Goal: Check status: Check status

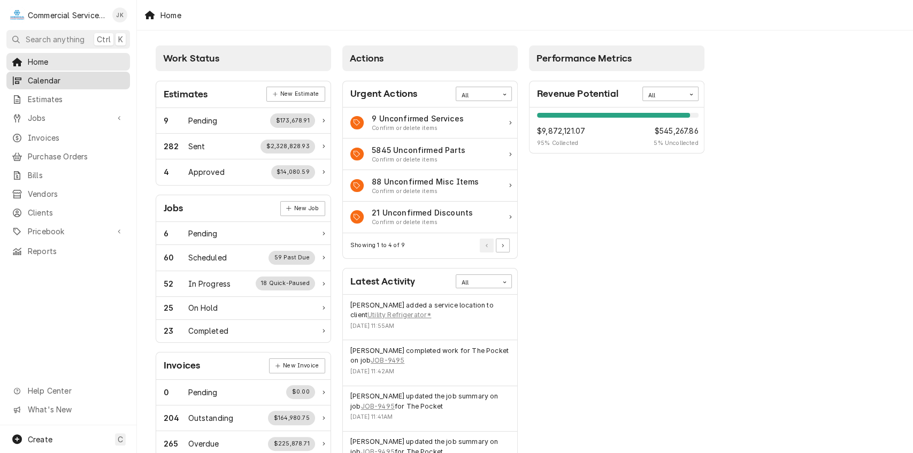
click at [67, 82] on span "Calendar" at bounding box center [76, 80] width 97 height 11
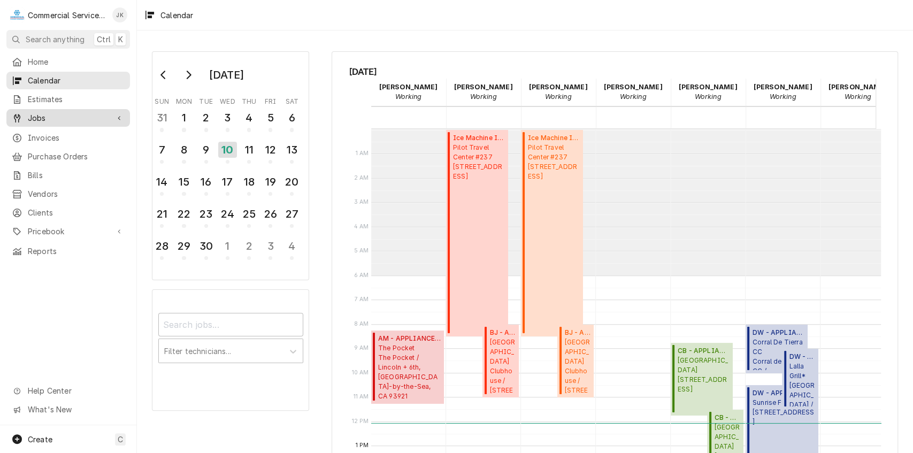
scroll to position [146, 0]
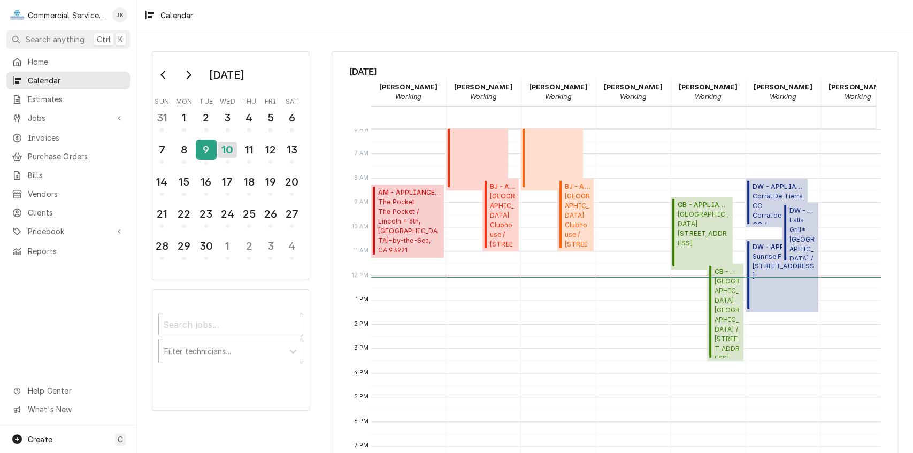
click at [202, 149] on div "9" at bounding box center [206, 150] width 19 height 18
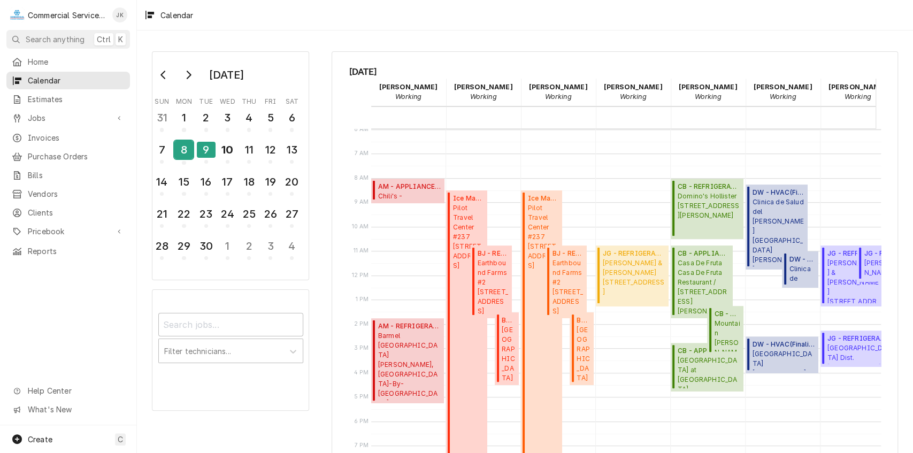
click at [185, 147] on div "8" at bounding box center [183, 150] width 19 height 18
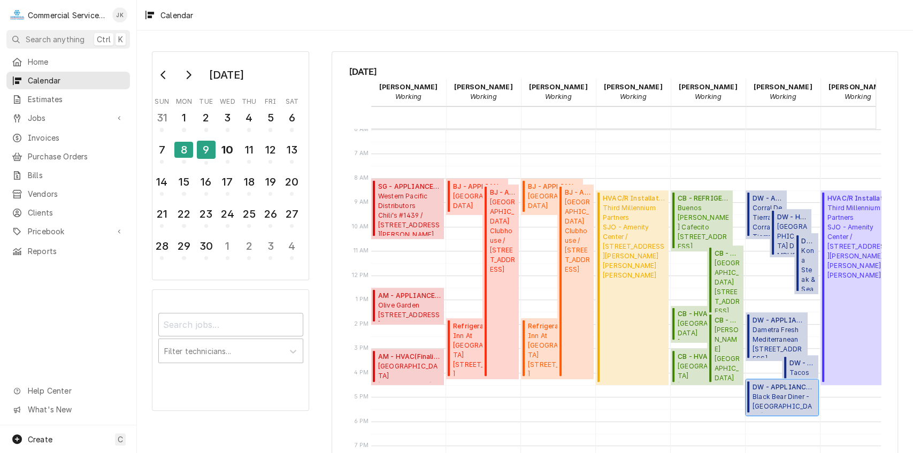
click at [778, 387] on span "DW - APPLIANCE ( Finalized )" at bounding box center [784, 388] width 63 height 10
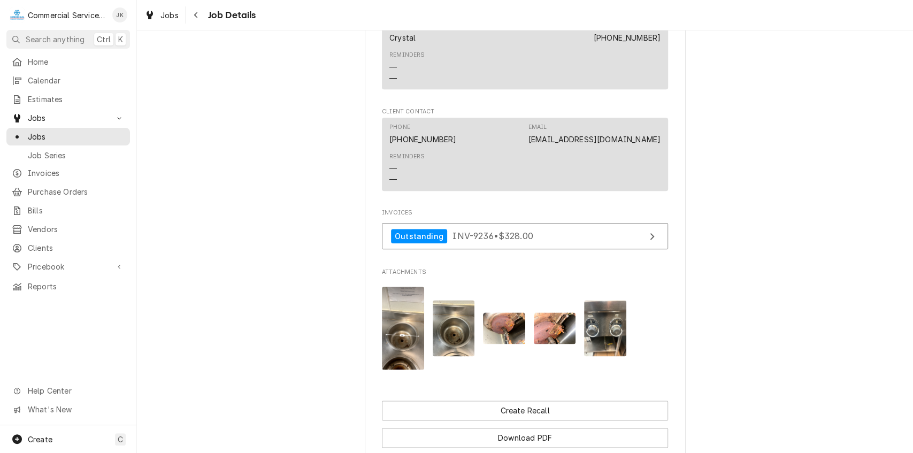
scroll to position [769, 0]
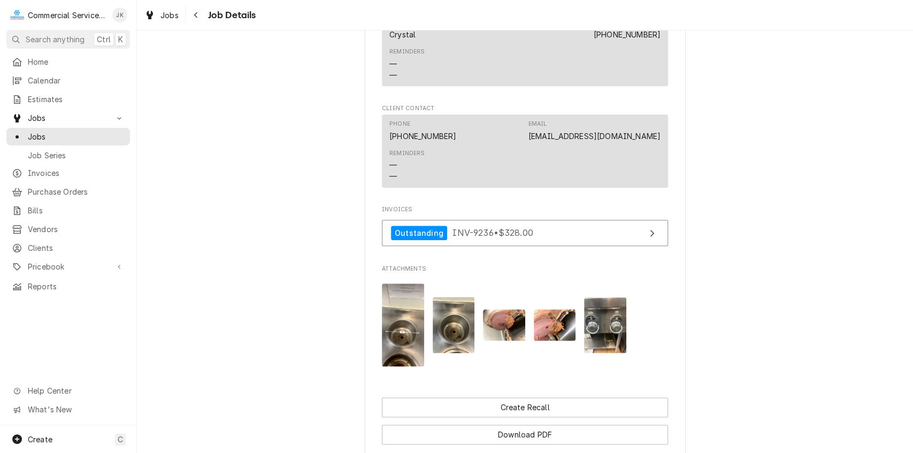
click at [402, 342] on img "Attachments" at bounding box center [403, 325] width 42 height 83
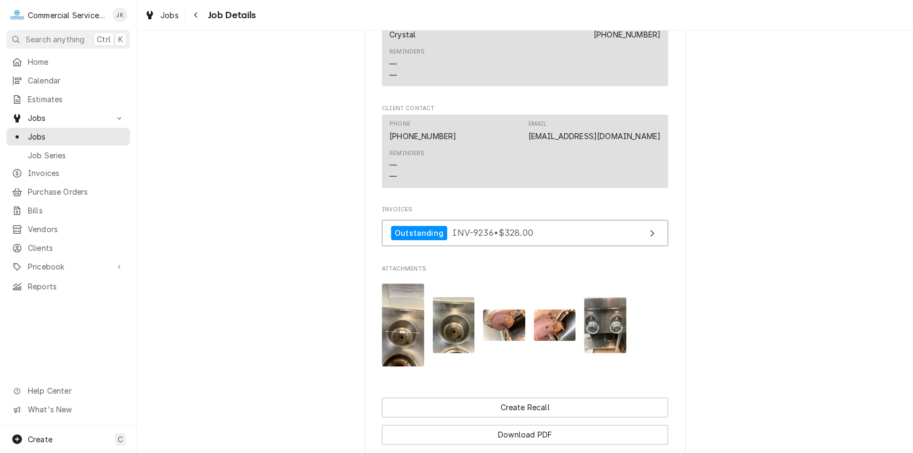
click at [594, 338] on img "Attachments" at bounding box center [605, 325] width 42 height 56
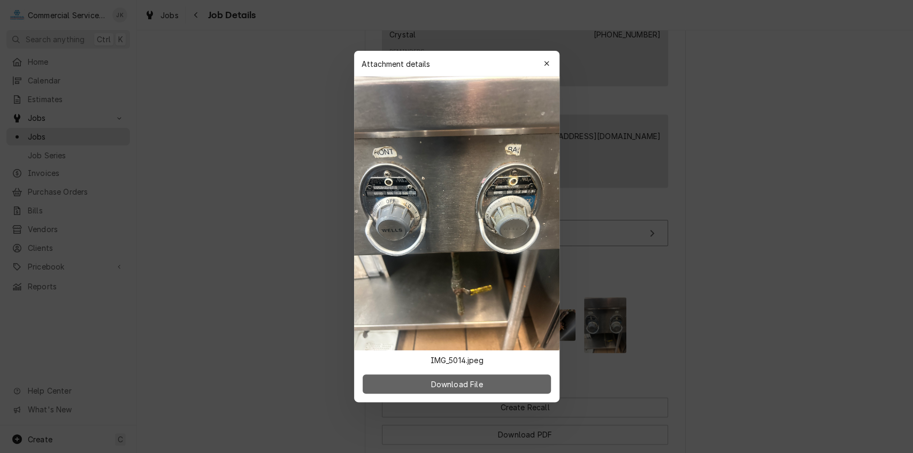
click at [528, 375] on button "Download File" at bounding box center [457, 384] width 188 height 19
click at [546, 59] on div "button" at bounding box center [546, 63] width 11 height 11
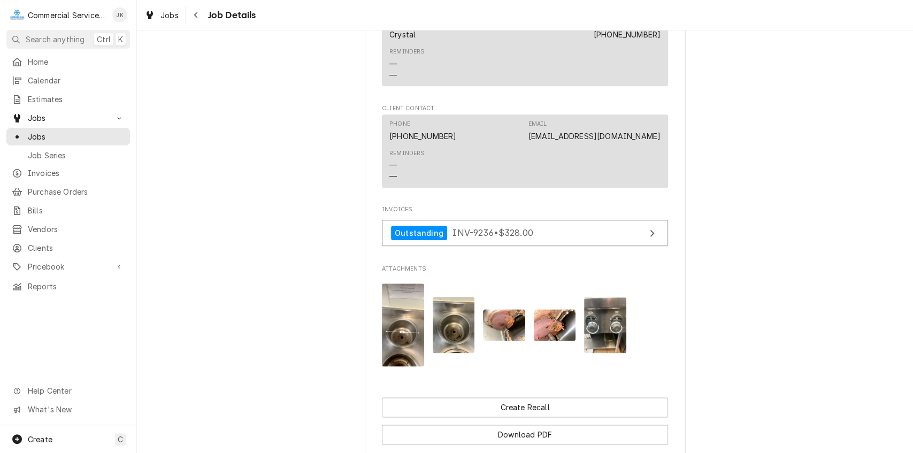
click at [545, 341] on img "Attachments" at bounding box center [555, 325] width 42 height 32
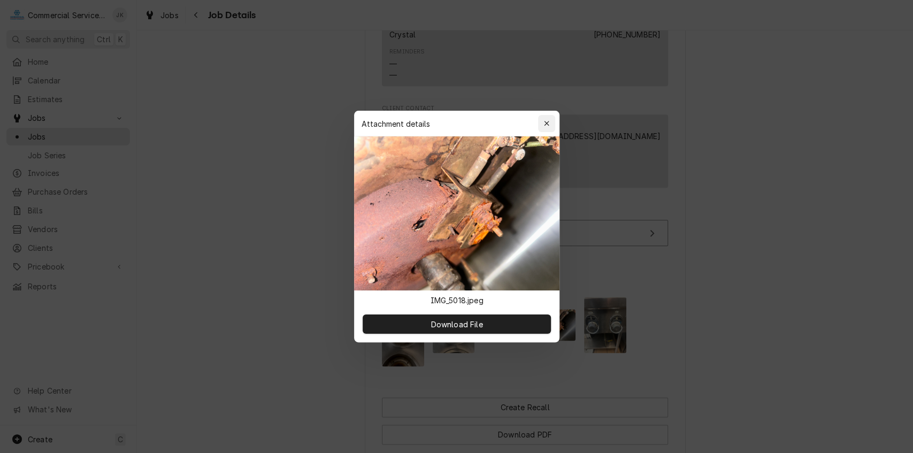
click at [544, 124] on icon "button" at bounding box center [547, 123] width 6 height 7
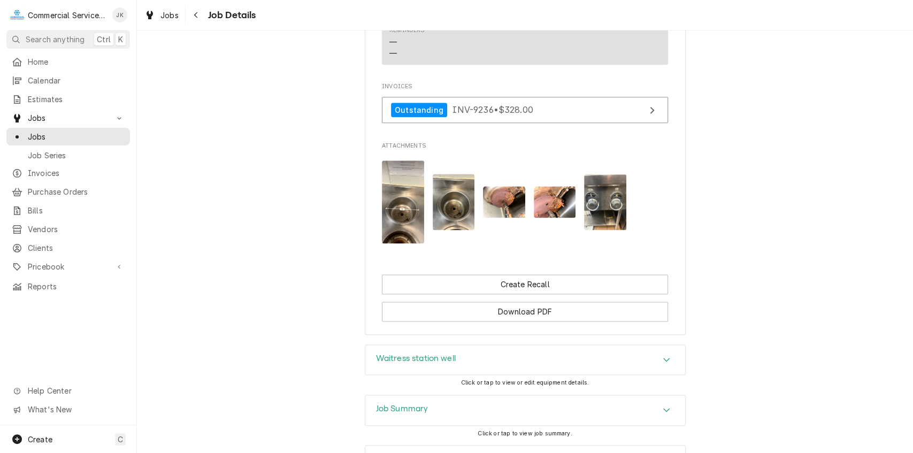
scroll to position [997, 0]
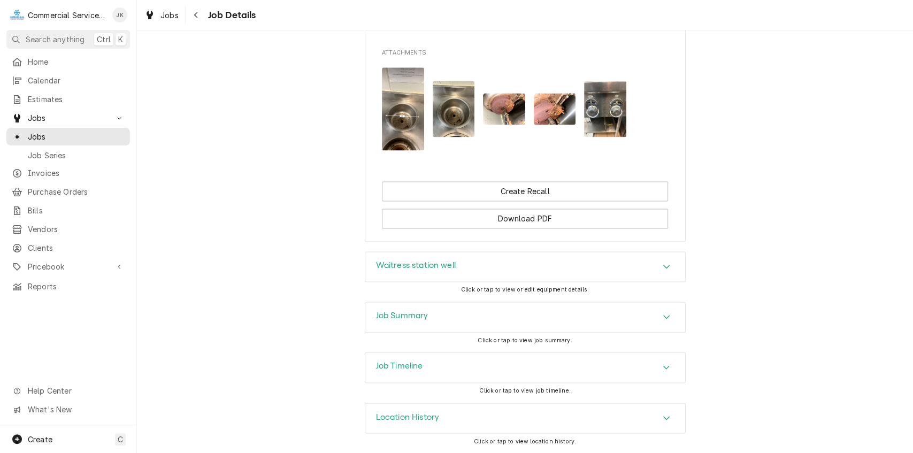
click at [444, 312] on div "Job Summary" at bounding box center [525, 317] width 320 height 30
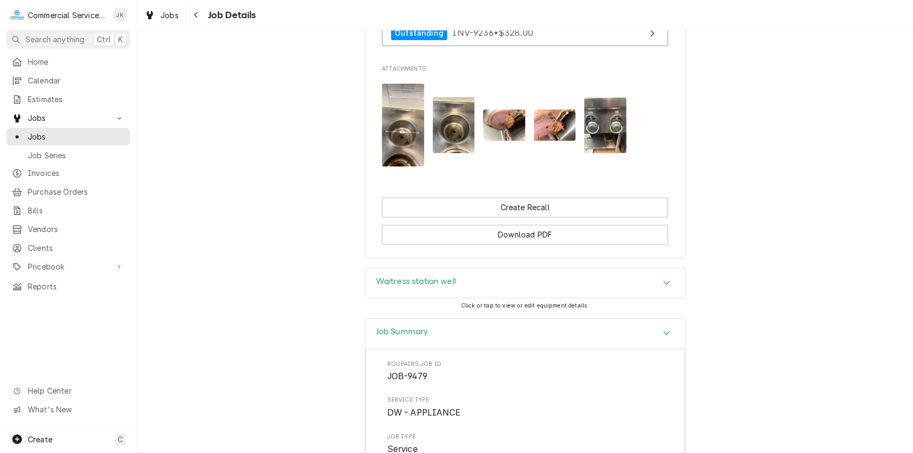
scroll to position [862, 0]
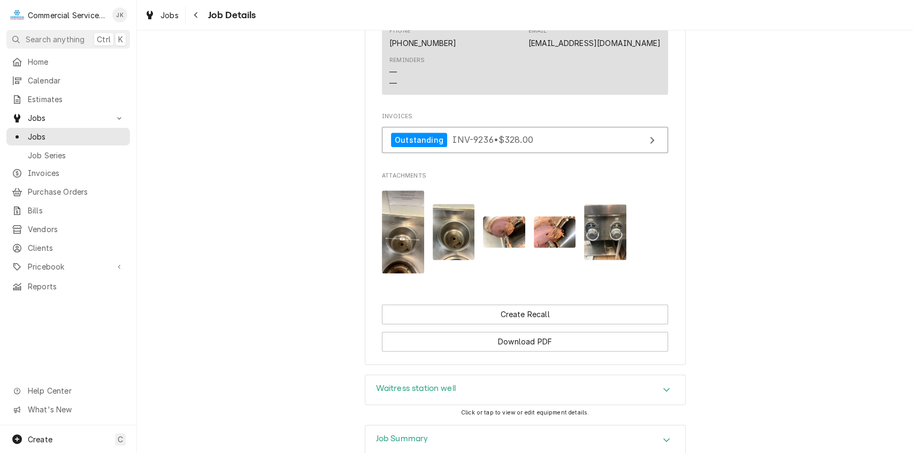
click at [489, 246] on img "Attachments" at bounding box center [504, 232] width 42 height 32
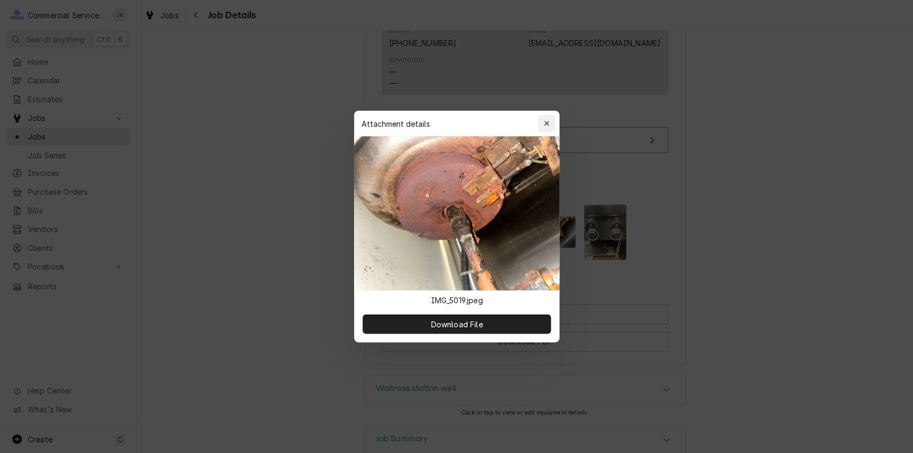
click at [549, 122] on icon "button" at bounding box center [547, 123] width 6 height 7
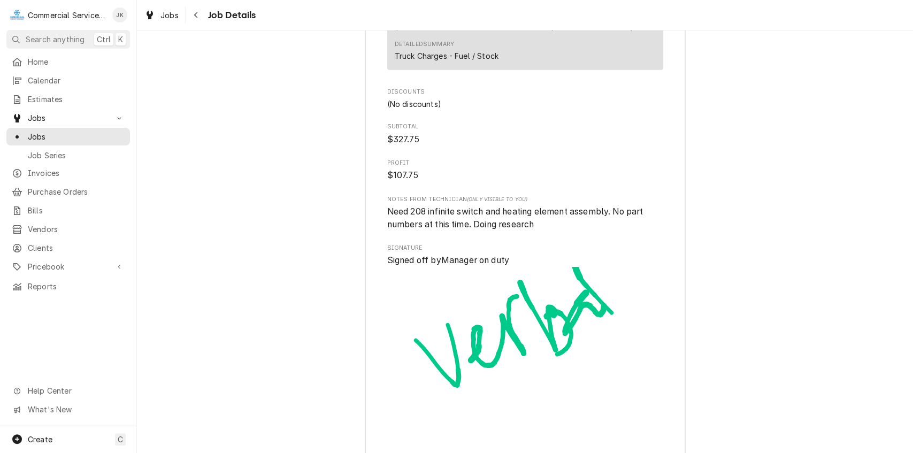
scroll to position [1862, 0]
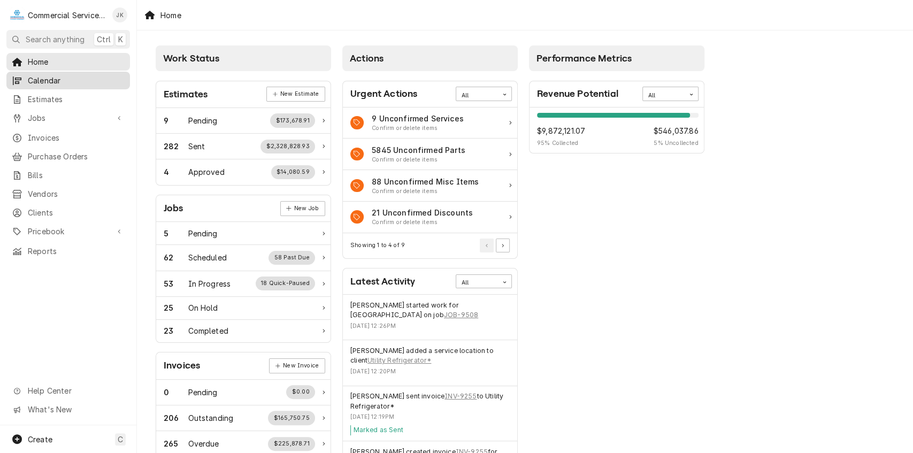
click at [72, 77] on span "Calendar" at bounding box center [76, 80] width 97 height 11
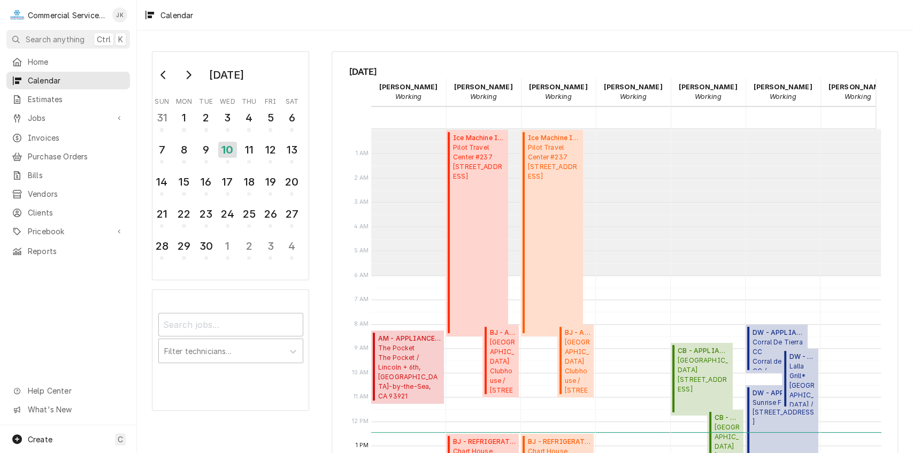
scroll to position [146, 0]
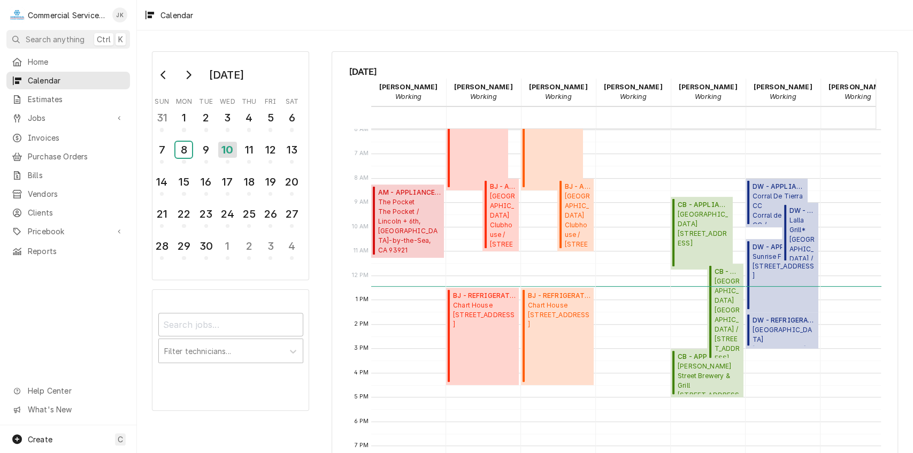
click at [185, 150] on div "8" at bounding box center [183, 150] width 17 height 16
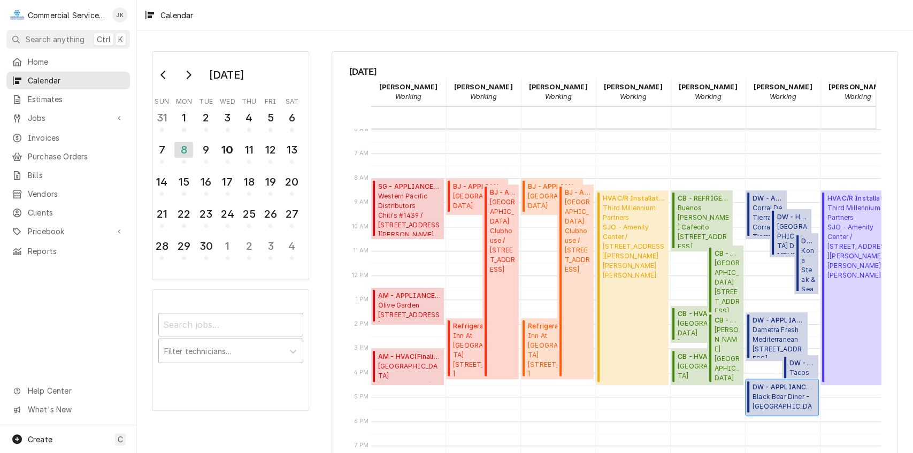
click at [797, 395] on span "Black Bear Diner - Monterey 2450 N. Fremont Blvd, Monterey, CA 93940" at bounding box center [784, 402] width 63 height 20
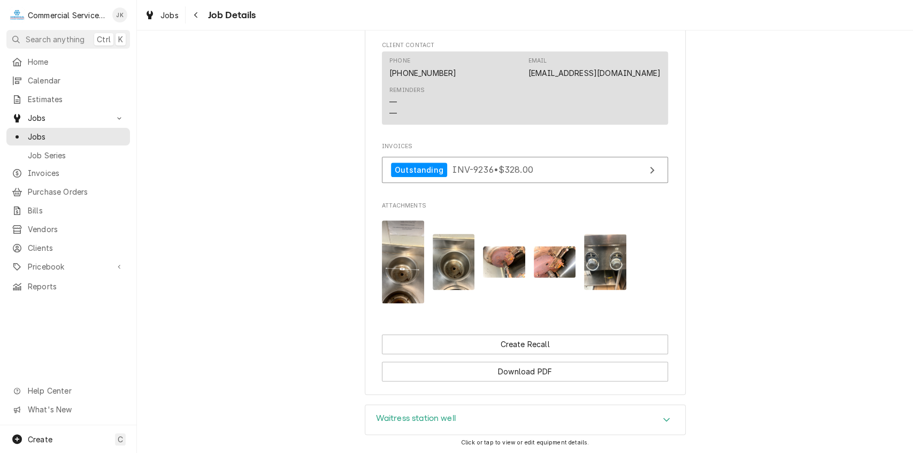
scroll to position [845, 0]
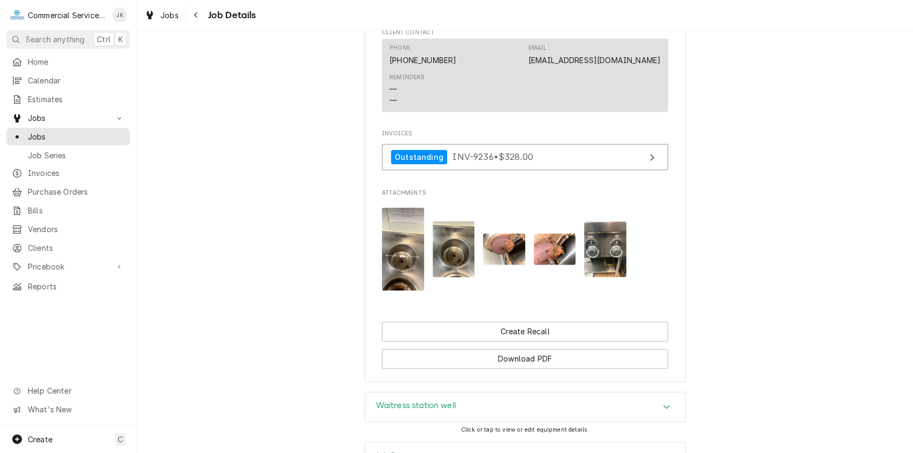
click at [502, 261] on img "Attachments" at bounding box center [504, 249] width 42 height 32
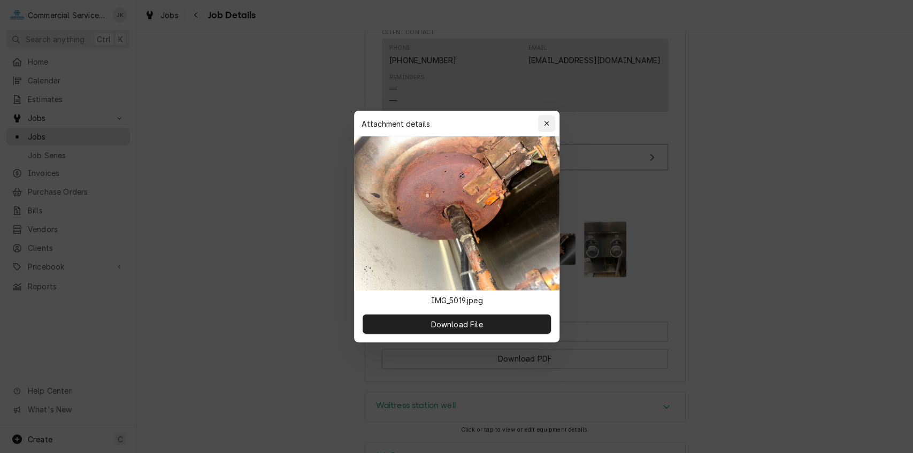
click at [546, 123] on icon "button" at bounding box center [546, 123] width 5 height 5
